Goal: Task Accomplishment & Management: Manage account settings

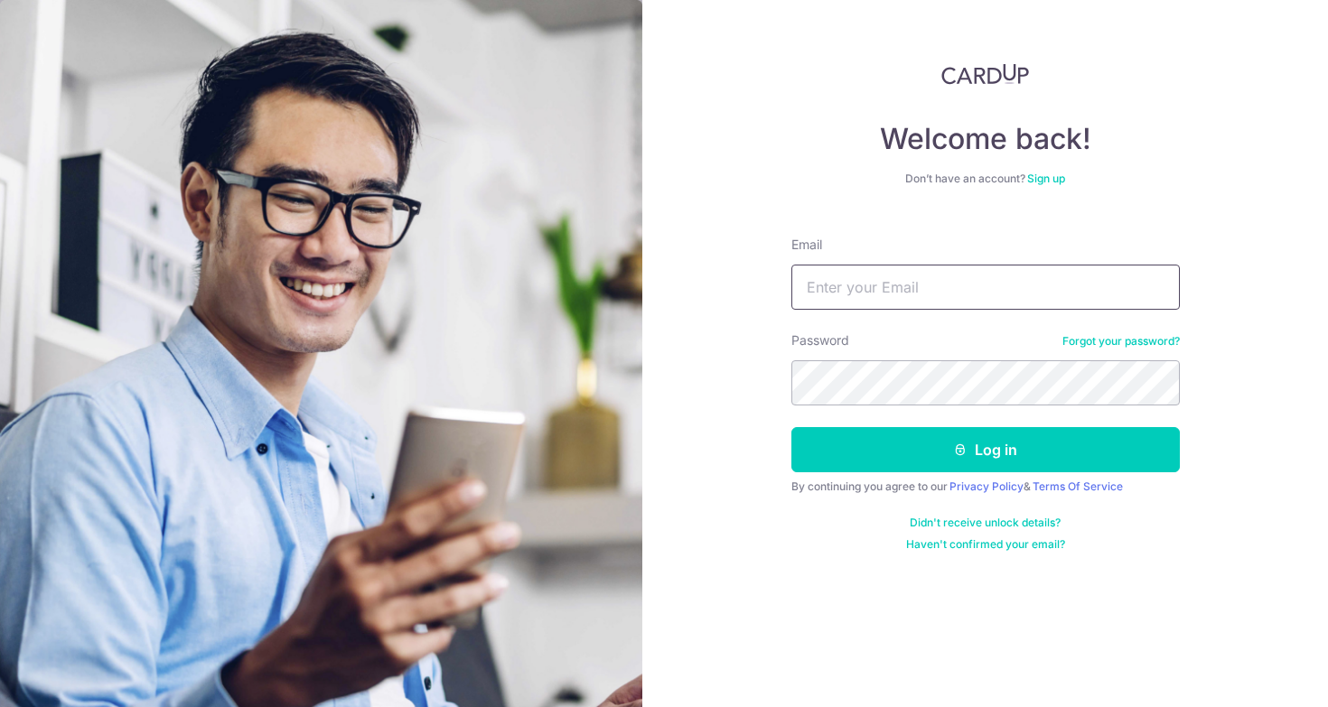
click at [912, 287] on input "Email" at bounding box center [985, 287] width 388 height 45
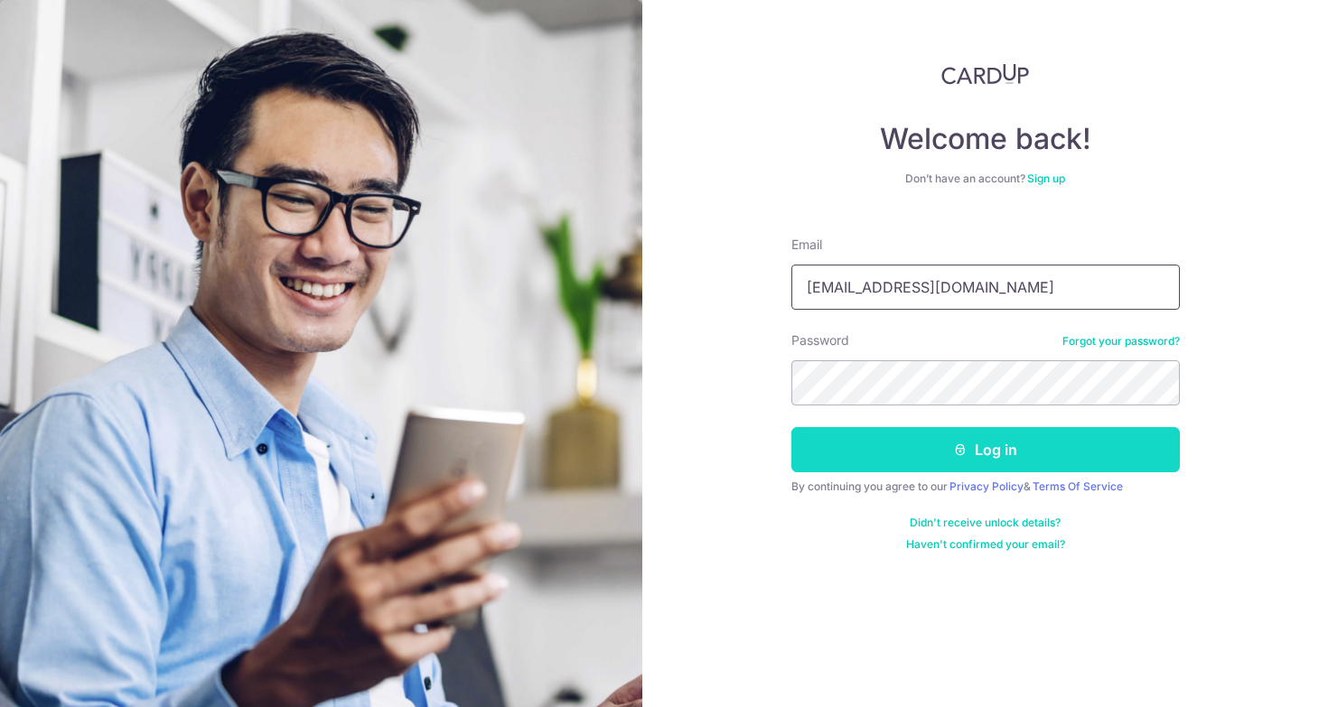
type input "[EMAIL_ADDRESS][DOMAIN_NAME]"
click at [987, 454] on button "Log in" at bounding box center [985, 449] width 388 height 45
